Goal: Obtain resource: Download file/media

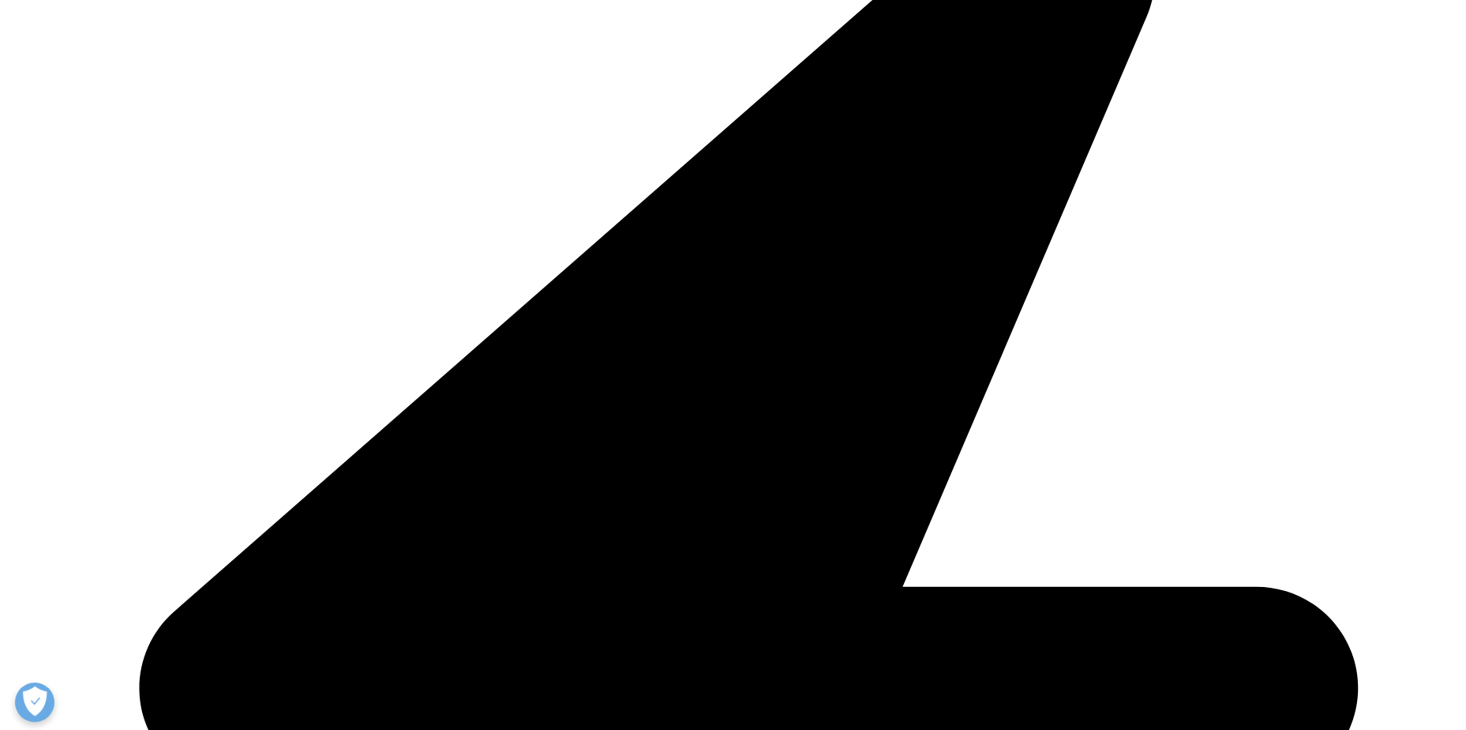
scroll to position [2132, 0]
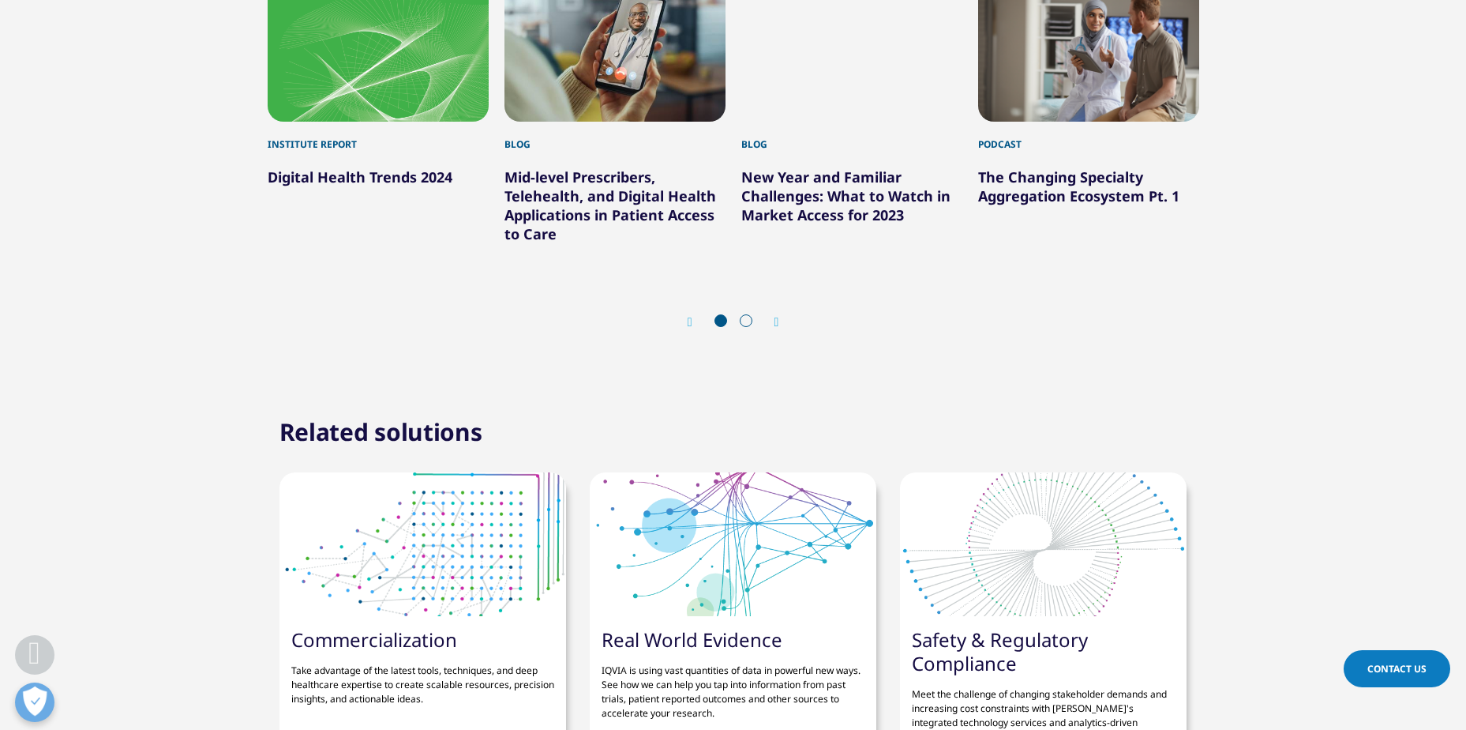
scroll to position [6002, 0]
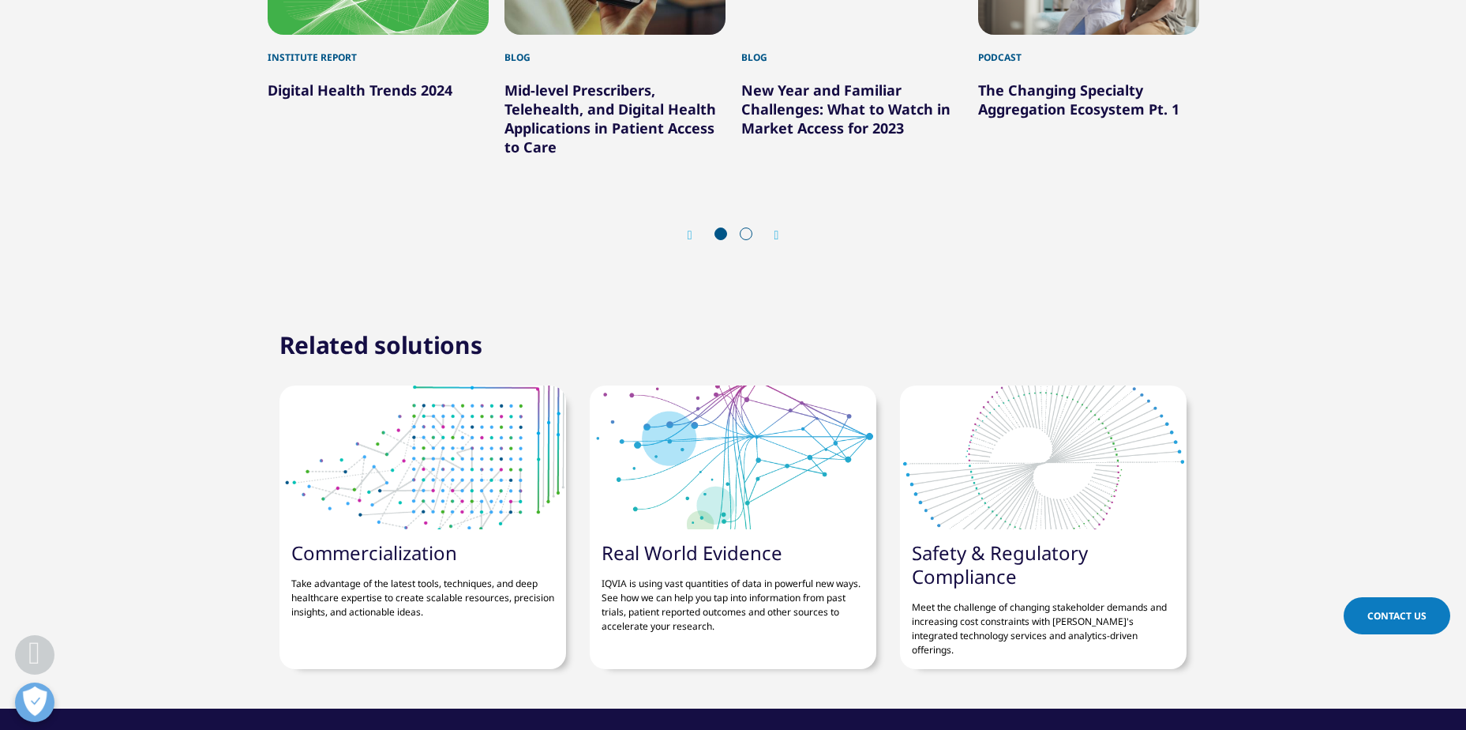
click at [5, 204] on section "You may also be interested in Institute Report Digital Health Trends 2024 Blog" at bounding box center [733, 51] width 1466 height 494
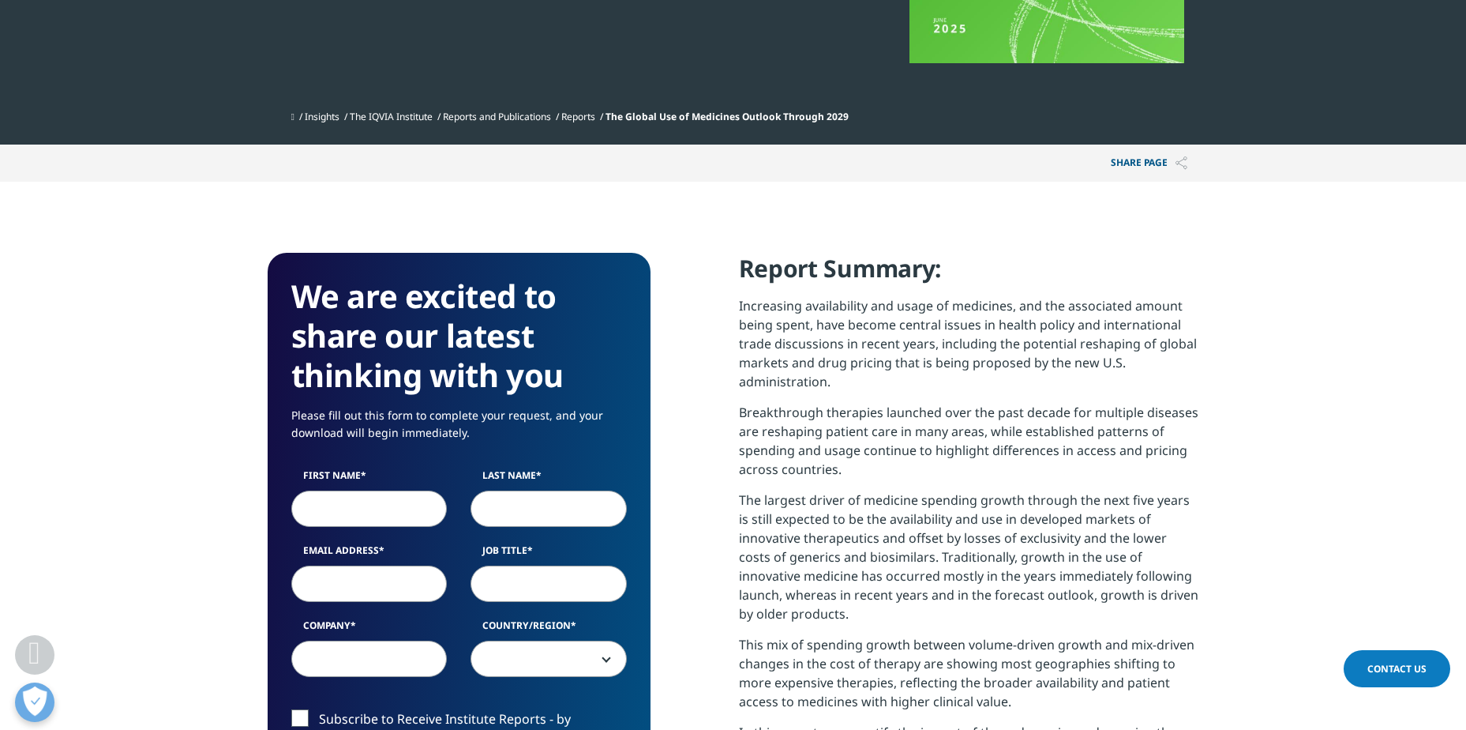
scroll to position [474, 0]
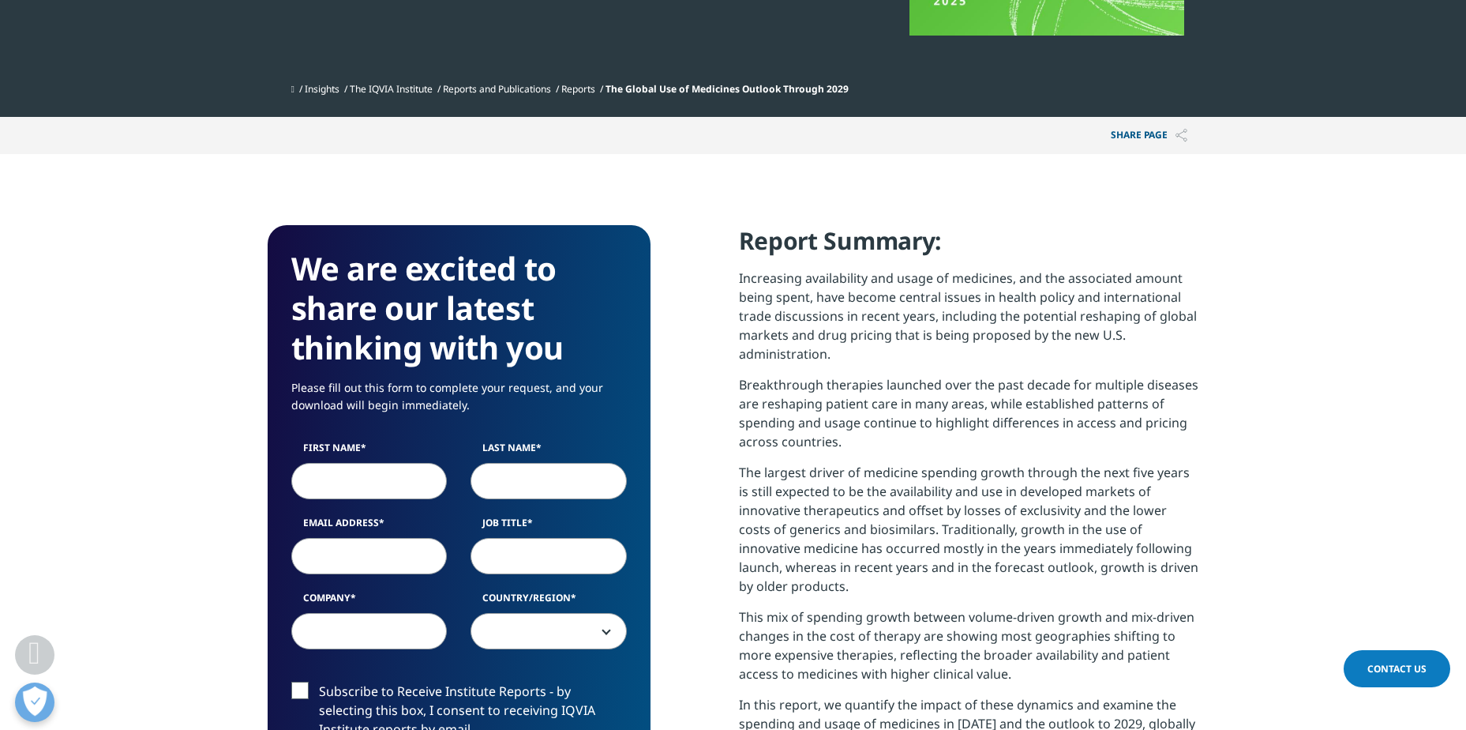
click at [353, 485] on input "First Name" at bounding box center [369, 481] width 156 height 36
type input "Ayano"
type input "Uehara"
type input "[EMAIL_ADDRESS][DOMAIN_NAME]"
click at [417, 551] on input "[EMAIL_ADDRESS][DOMAIN_NAME]" at bounding box center [369, 556] width 156 height 36
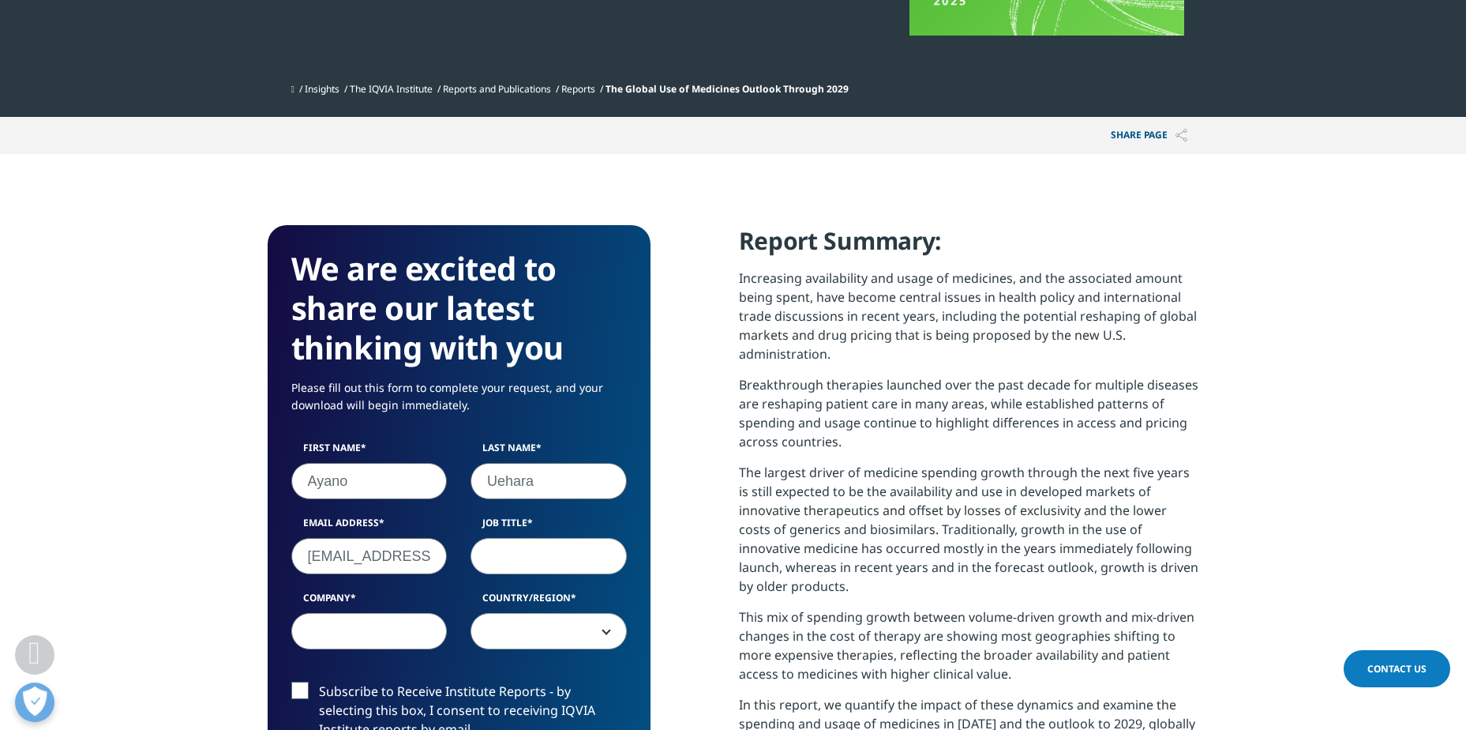
type input "Boston Consulting Group"
select select "[GEOGRAPHIC_DATA]"
click at [518, 554] on input "Job Title" at bounding box center [549, 556] width 156 height 36
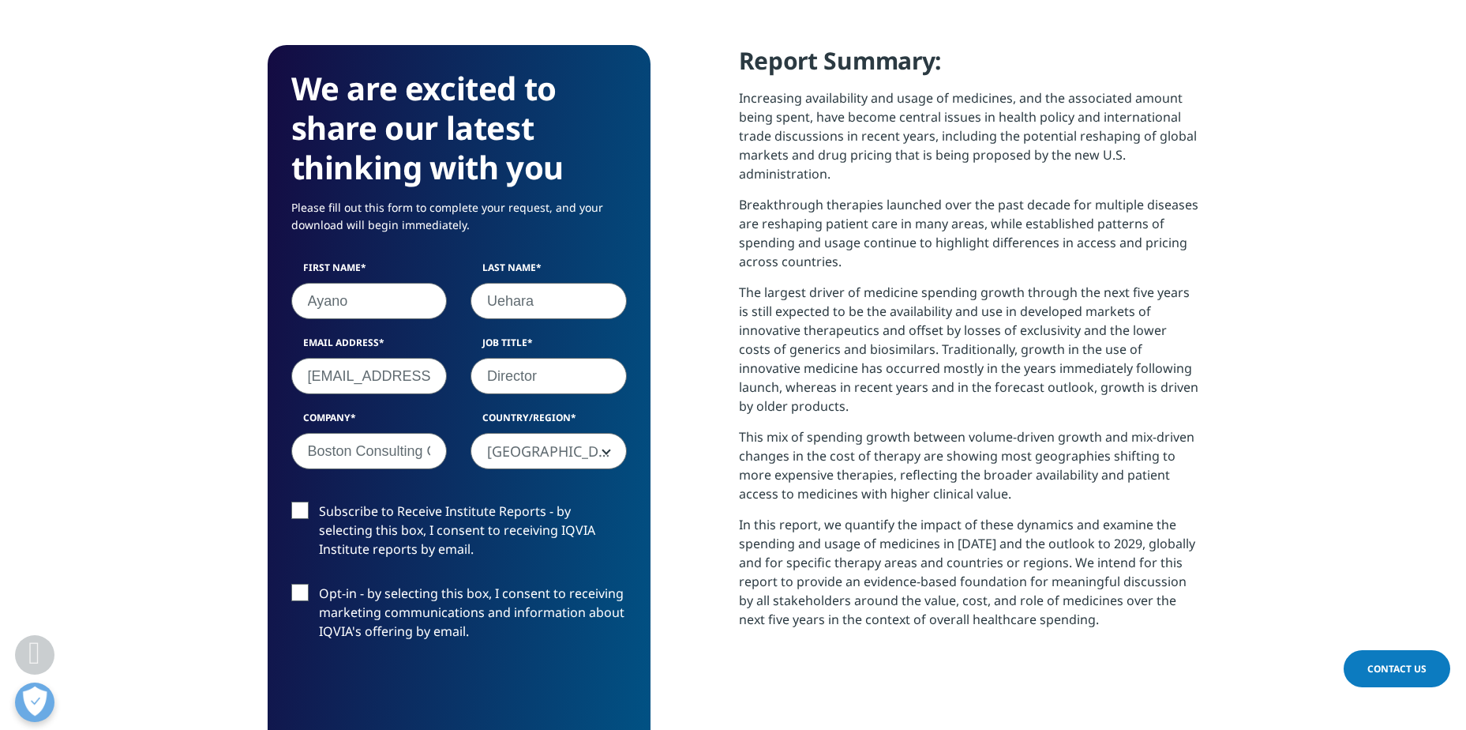
scroll to position [689, 0]
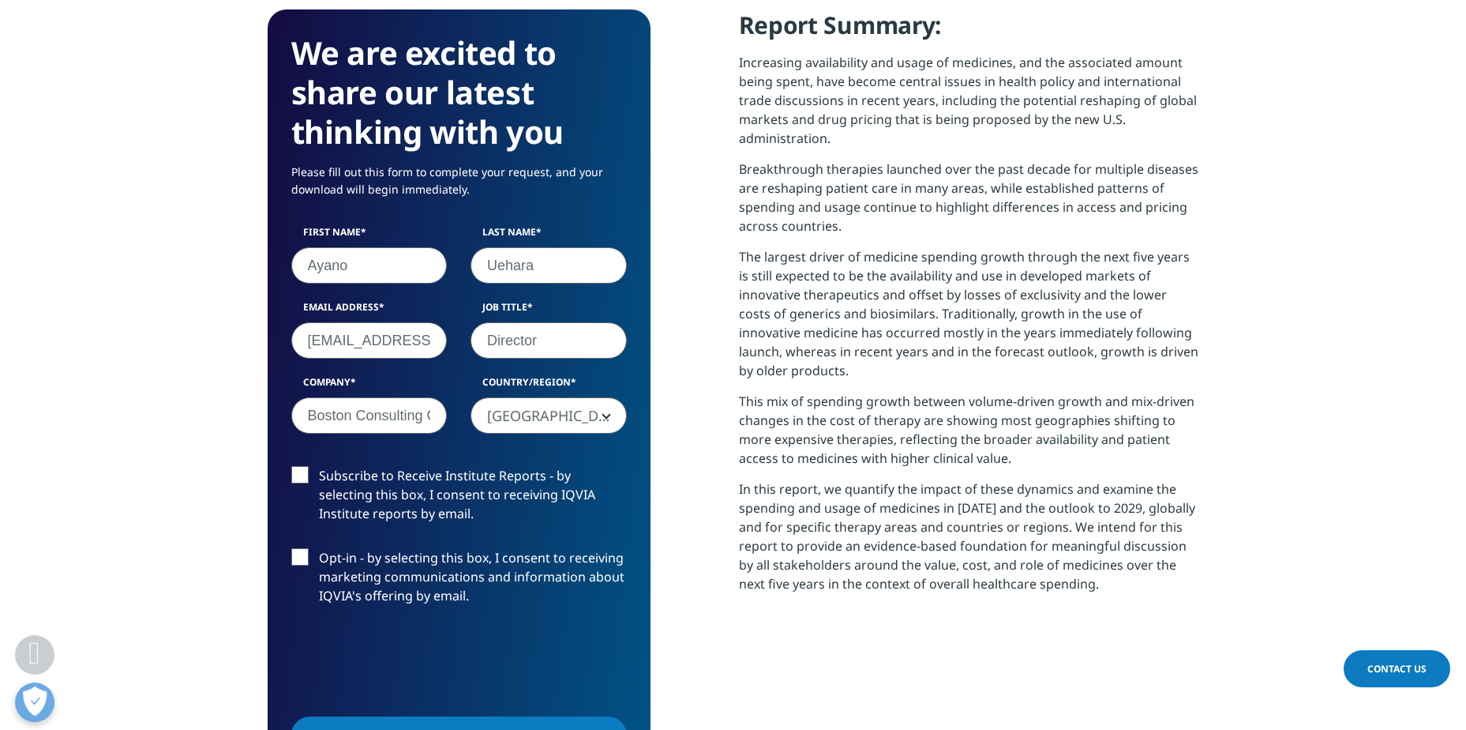
type input "Director"
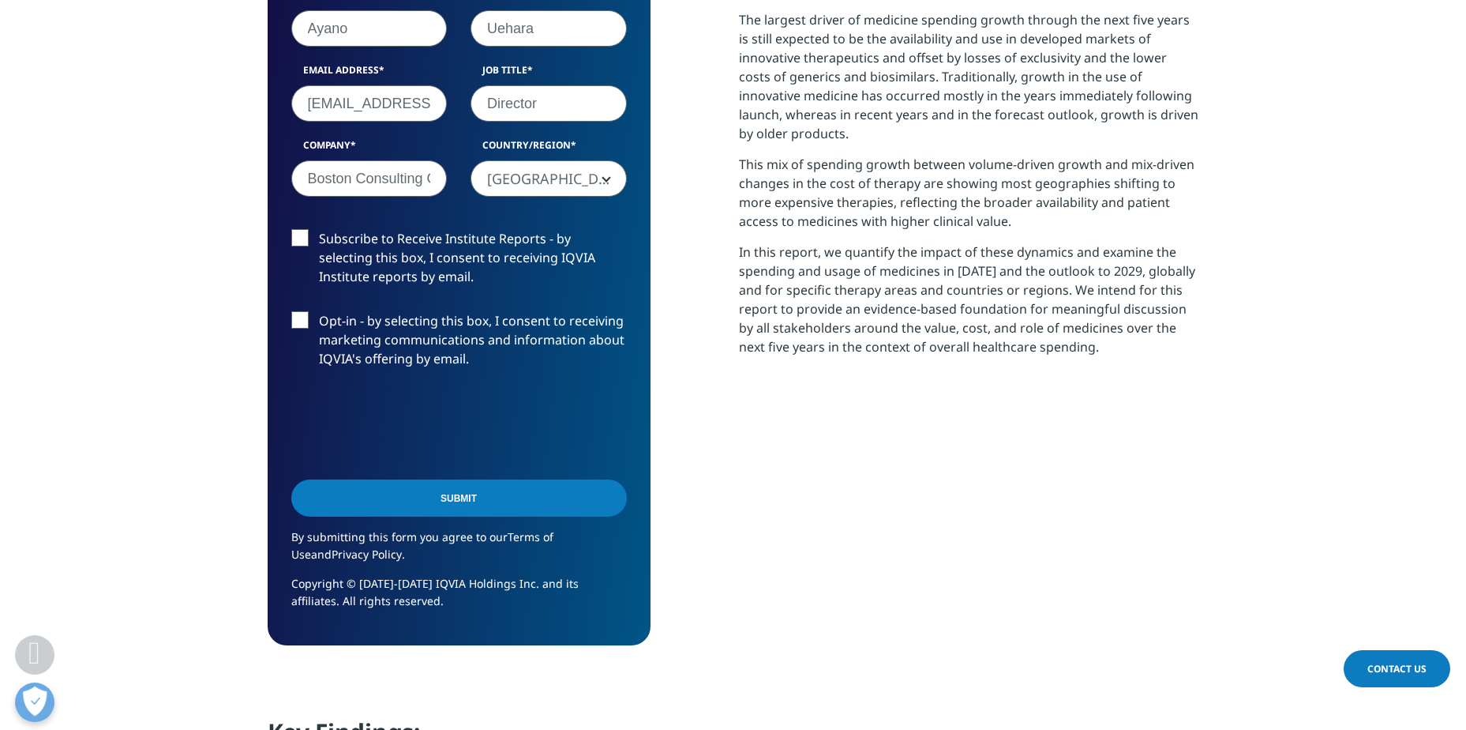
click at [455, 500] on input "Submit" at bounding box center [459, 497] width 336 height 37
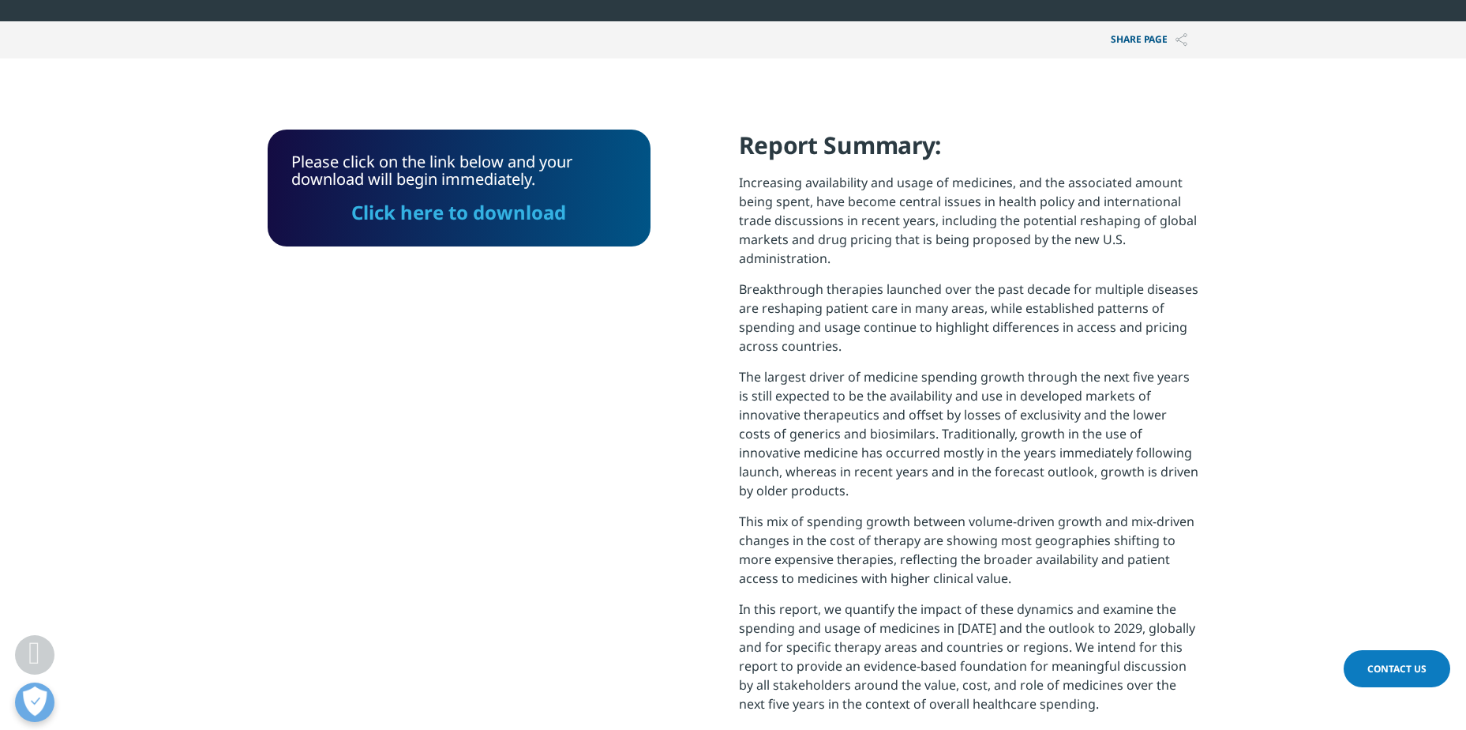
scroll to position [565, 0]
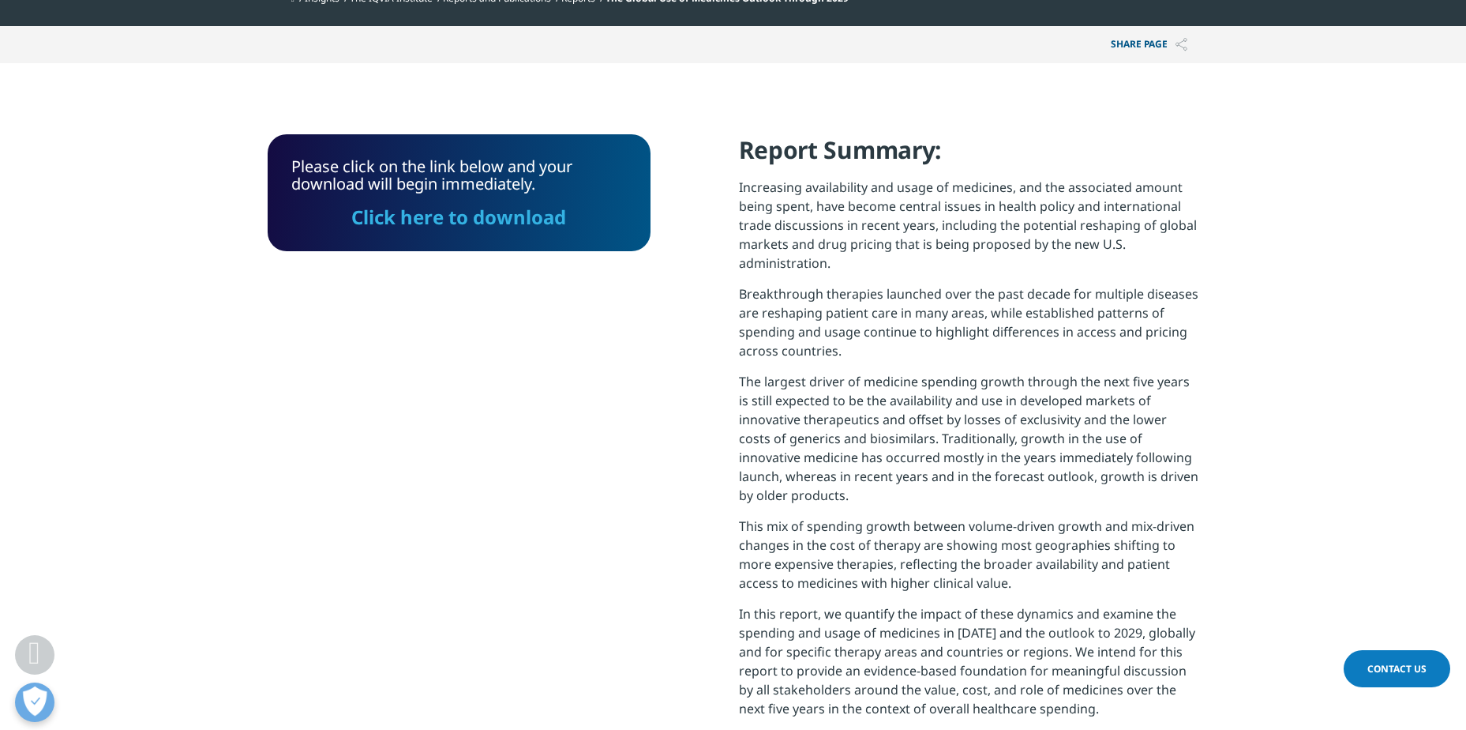
click at [494, 211] on link "Click here to download" at bounding box center [458, 217] width 215 height 26
